Goal: Submit feedback/report problem

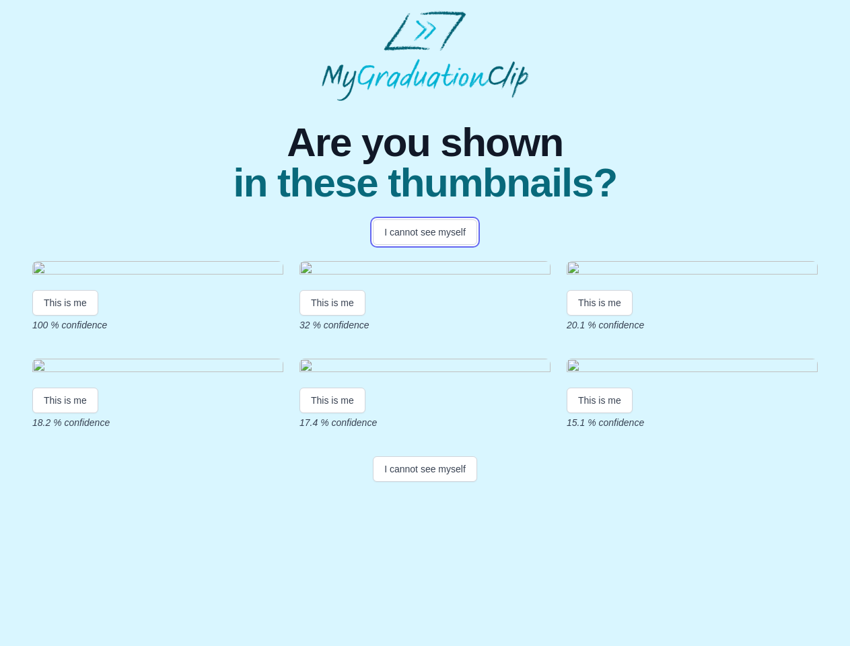
click at [425, 232] on button "I cannot see myself" at bounding box center [425, 232] width 104 height 26
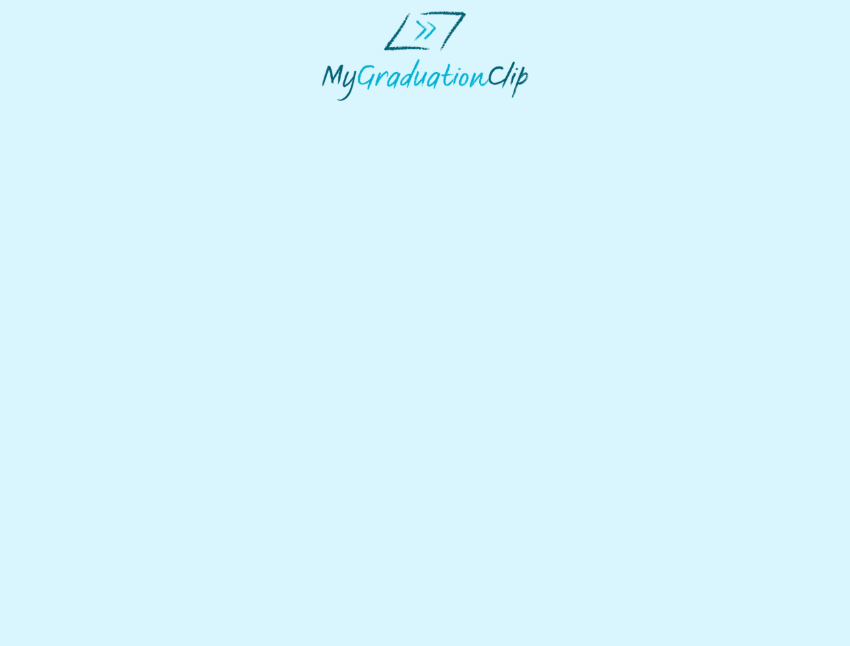
click at [65, 112] on html at bounding box center [425, 56] width 850 height 112
click at [334, 112] on html at bounding box center [425, 56] width 850 height 112
click at [603, 112] on html at bounding box center [425, 56] width 850 height 112
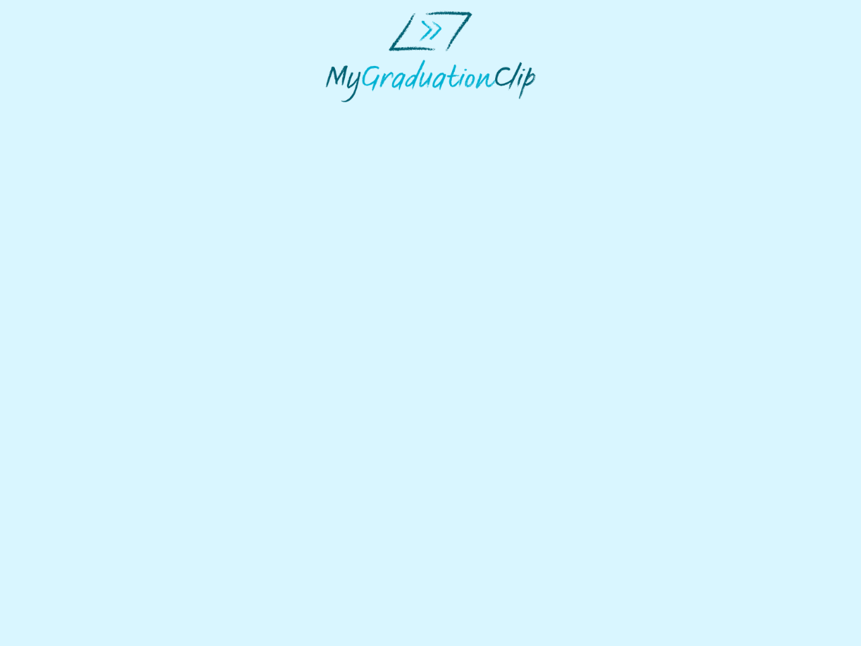
click at [65, 113] on html at bounding box center [430, 56] width 861 height 113
click at [334, 113] on html at bounding box center [430, 56] width 861 height 113
click at [603, 113] on html at bounding box center [430, 56] width 861 height 113
